Goal: Find specific page/section: Find specific page/section

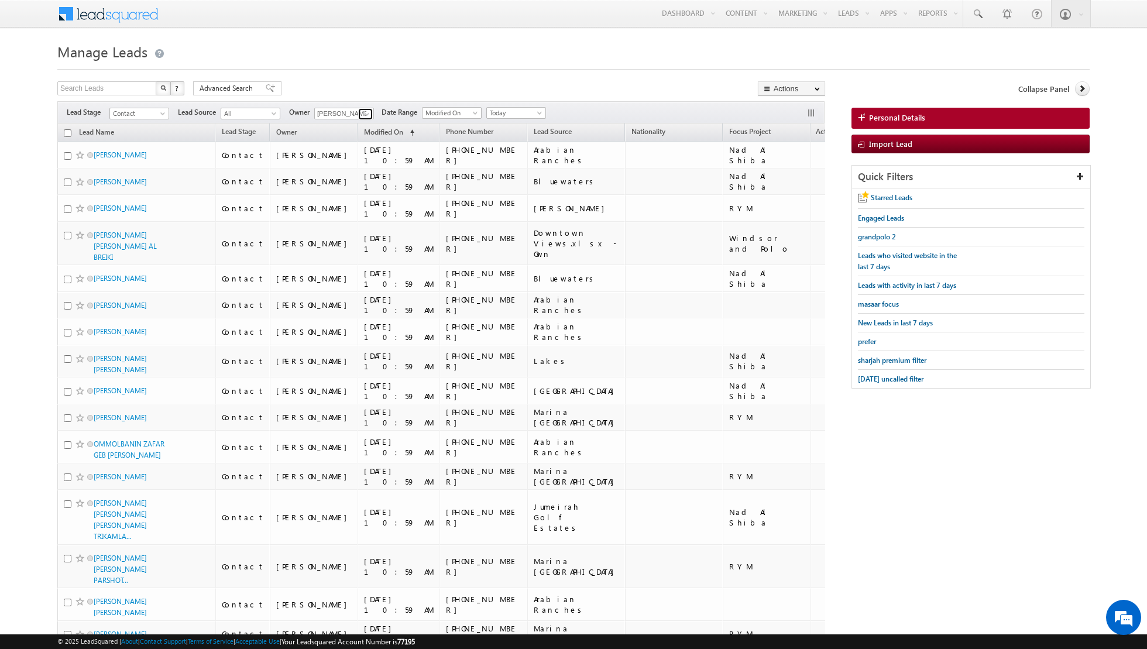
click at [364, 113] on span at bounding box center [366, 113] width 9 height 9
click at [338, 130] on span "[PERSON_NAME][EMAIL_ADDRESS][DOMAIN_NAME]" at bounding box center [371, 134] width 105 height 9
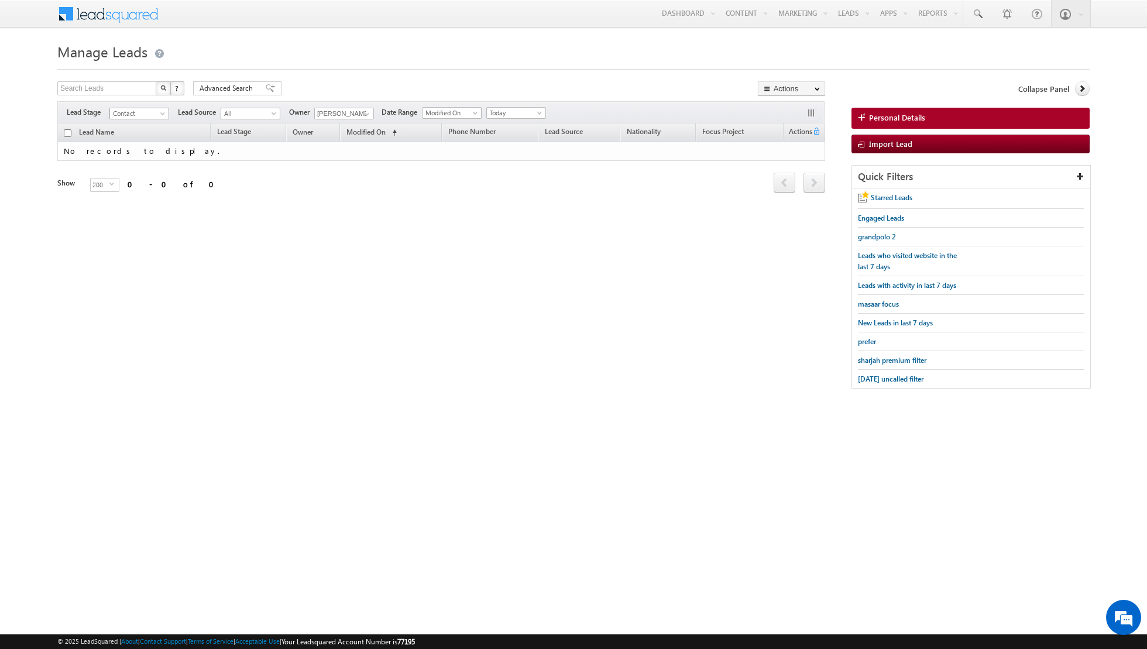
click at [161, 112] on span at bounding box center [163, 115] width 9 height 9
click at [139, 166] on link "Meeting" at bounding box center [139, 171] width 59 height 11
click at [521, 108] on span "Today" at bounding box center [515, 113] width 56 height 11
click at [514, 123] on link "All Time" at bounding box center [510, 124] width 59 height 11
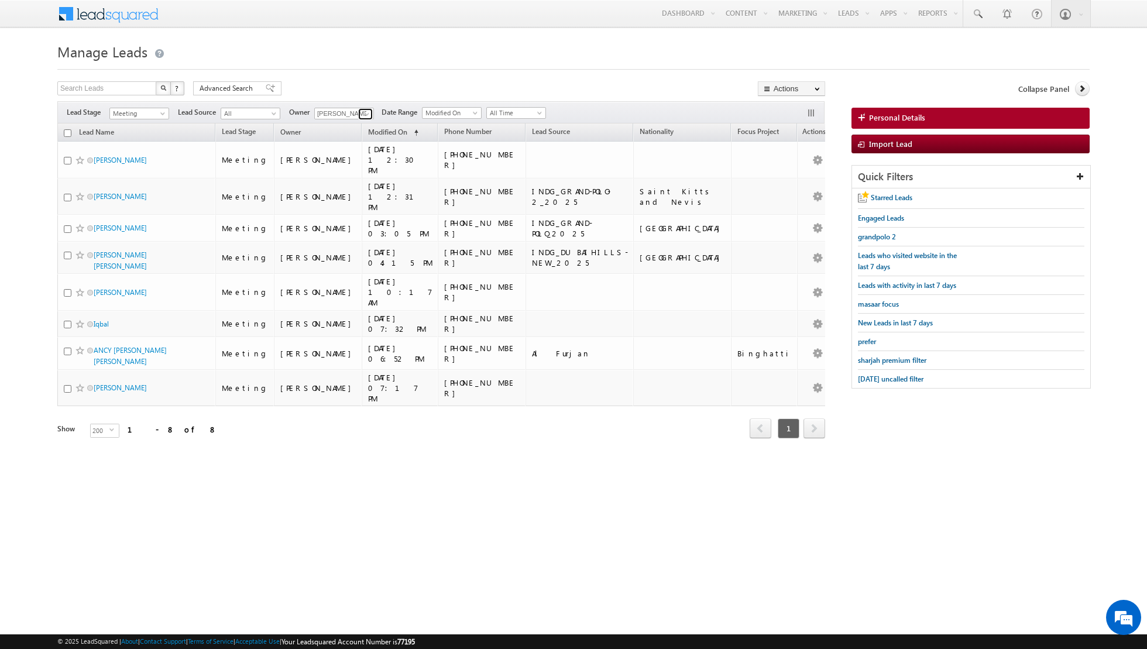
click at [362, 115] on span at bounding box center [366, 113] width 9 height 9
click at [341, 130] on span "[PERSON_NAME][EMAIL_ADDRESS][PERSON_NAME][DOMAIN_NAME]" at bounding box center [371, 134] width 105 height 9
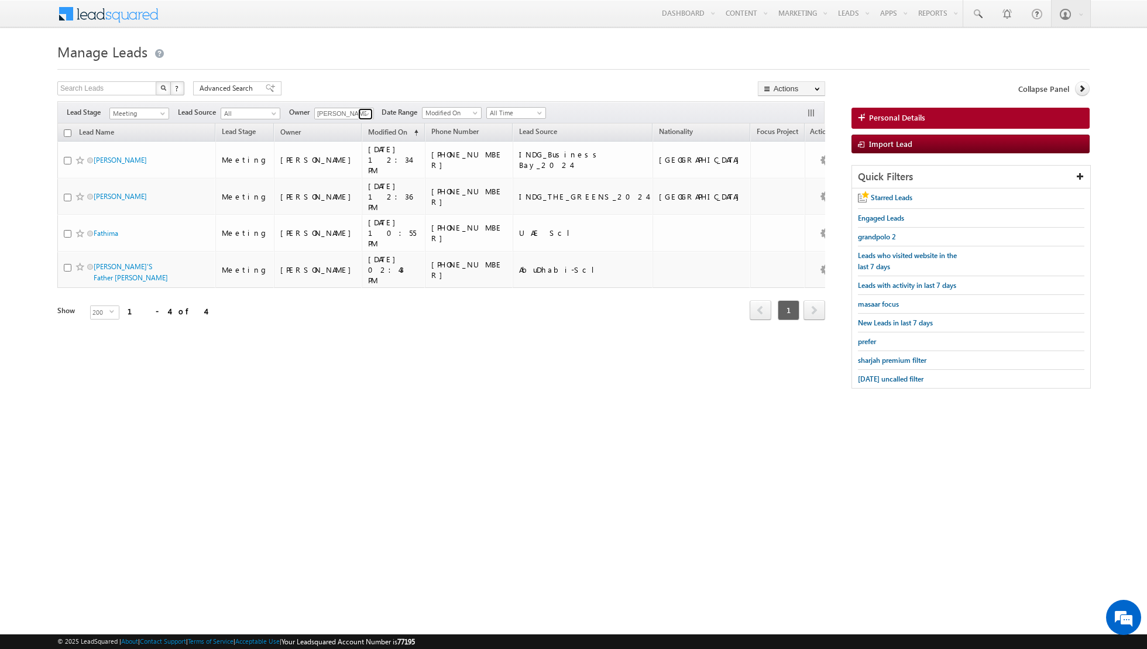
click at [359, 110] on link at bounding box center [365, 114] width 15 height 12
click at [336, 126] on link "[PERSON_NAME] [PERSON_NAME] [PERSON_NAME][EMAIL_ADDRESS][PERSON_NAME][DOMAIN_NA…" at bounding box center [372, 129] width 117 height 22
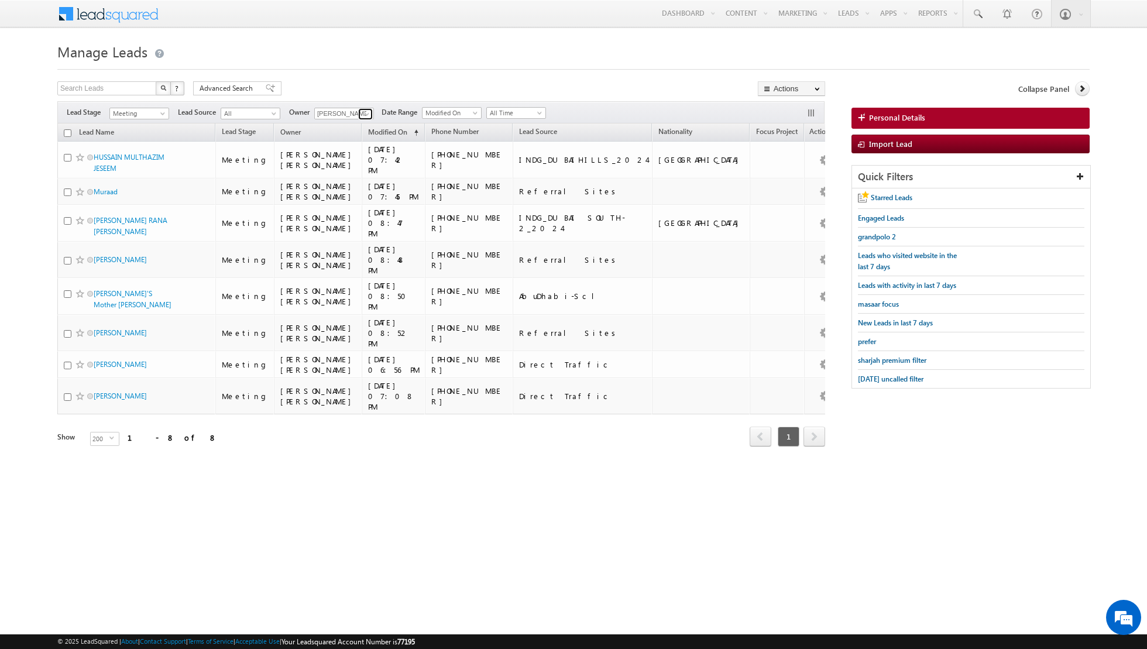
click at [362, 112] on span at bounding box center [366, 113] width 9 height 9
click at [336, 128] on link "[PERSON_NAME] [EMAIL_ADDRESS][PERSON_NAME][DOMAIN_NAME]" at bounding box center [372, 129] width 117 height 22
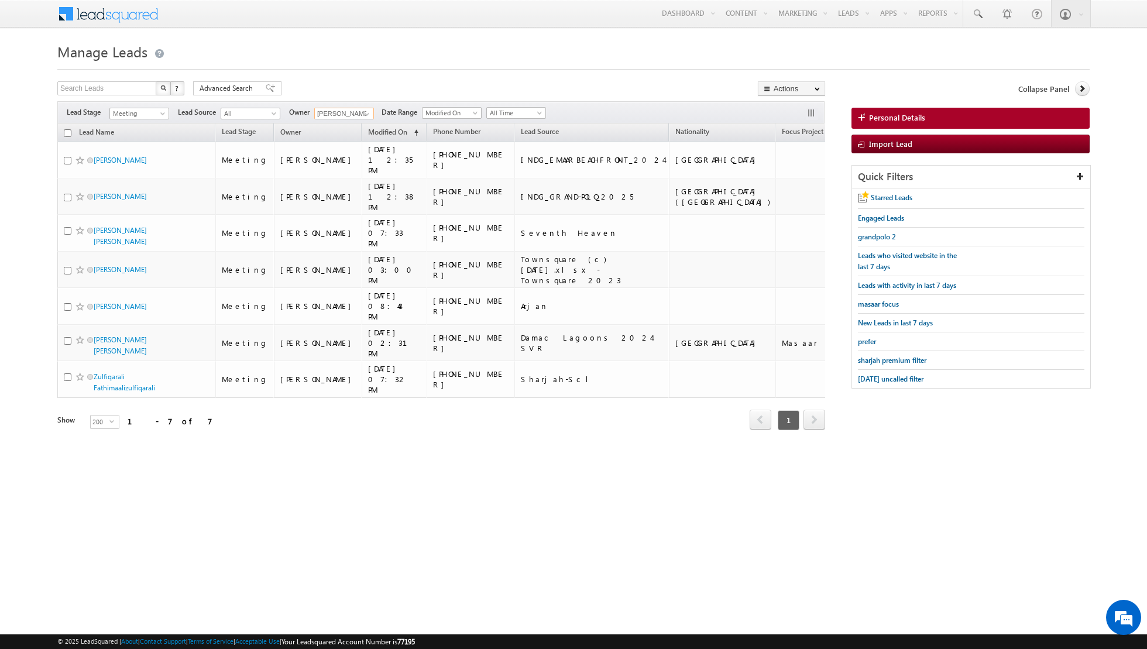
type input "[PERSON_NAME]"
click at [367, 113] on span at bounding box center [366, 113] width 9 height 9
click at [934, 37] on link "Reports Home" at bounding box center [960, 39] width 94 height 25
